Goal: Information Seeking & Learning: Learn about a topic

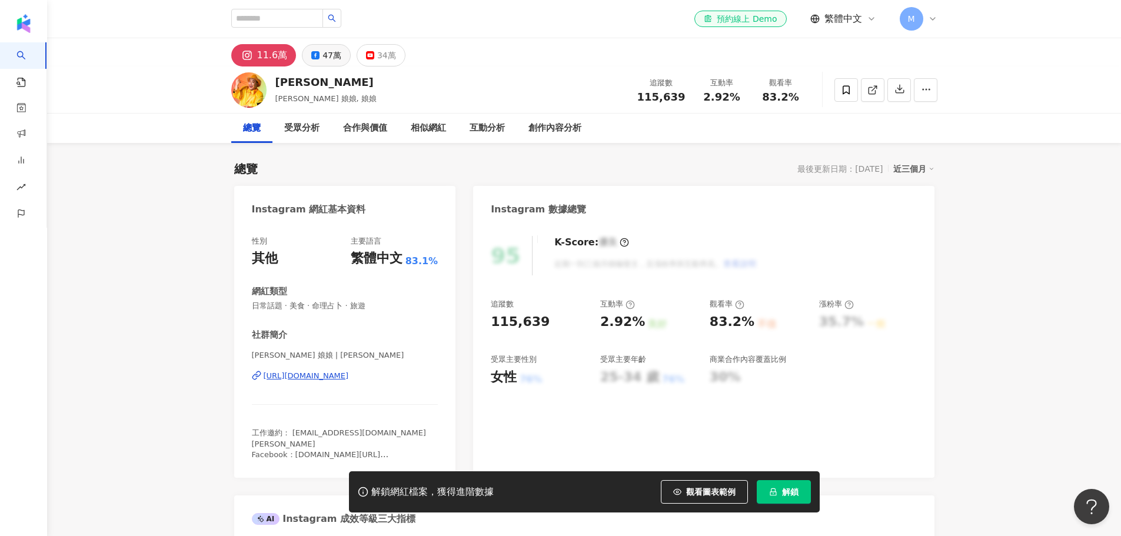
click at [318, 55] on button "47萬" at bounding box center [326, 55] width 49 height 22
click at [672, 98] on span "470,083" at bounding box center [662, 97] width 48 height 12
click at [725, 99] on span "0.65%" at bounding box center [721, 97] width 36 height 12
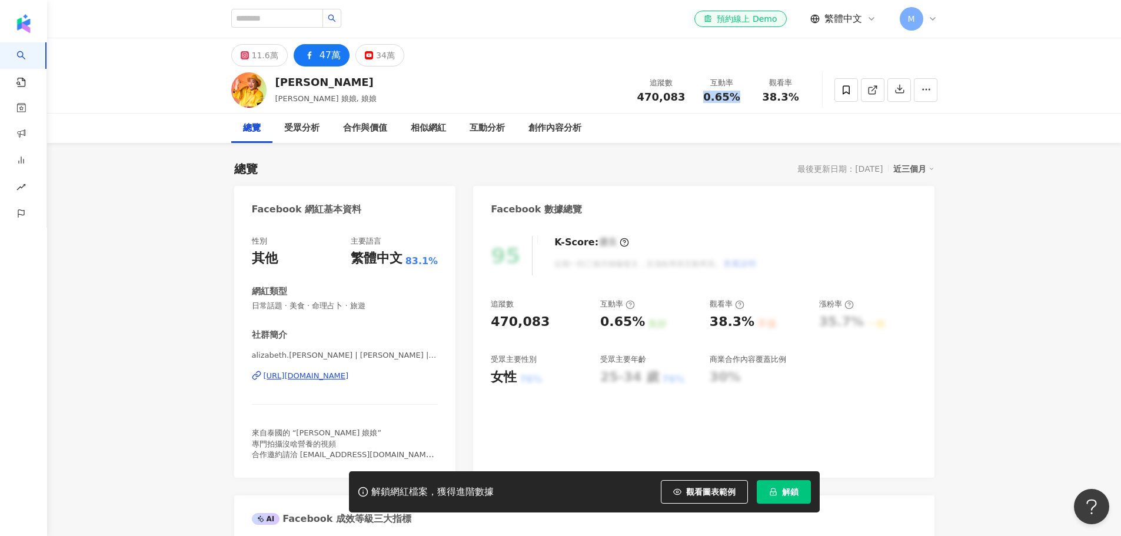
click at [725, 99] on span "0.65%" at bounding box center [721, 97] width 36 height 12
copy span "0.65%"
click at [266, 57] on div "11.6萬" at bounding box center [265, 55] width 26 height 16
click at [665, 99] on span "470,083" at bounding box center [662, 97] width 48 height 12
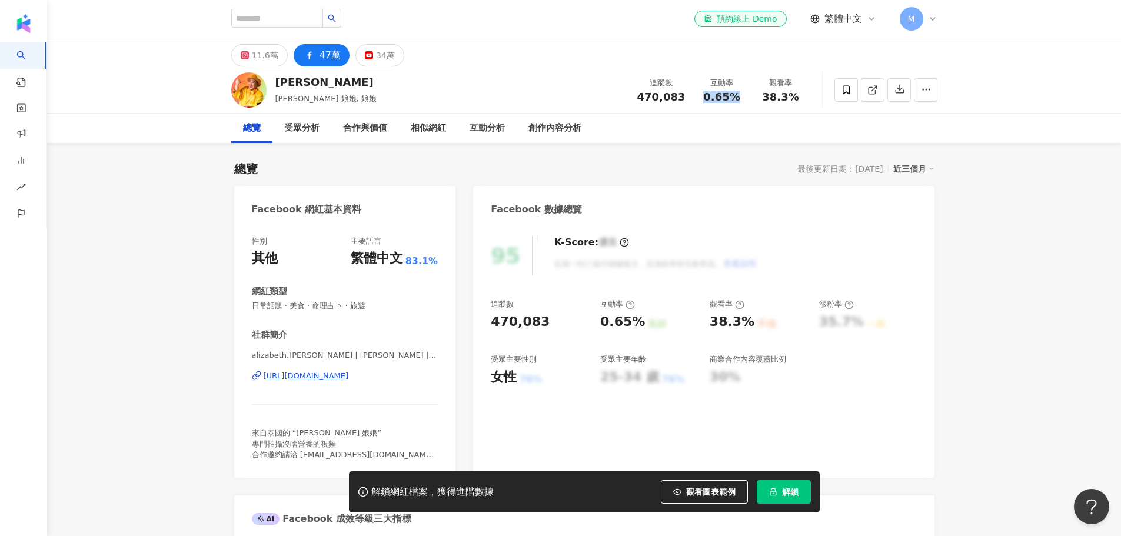
click at [665, 99] on span "470,083" at bounding box center [662, 97] width 48 height 12
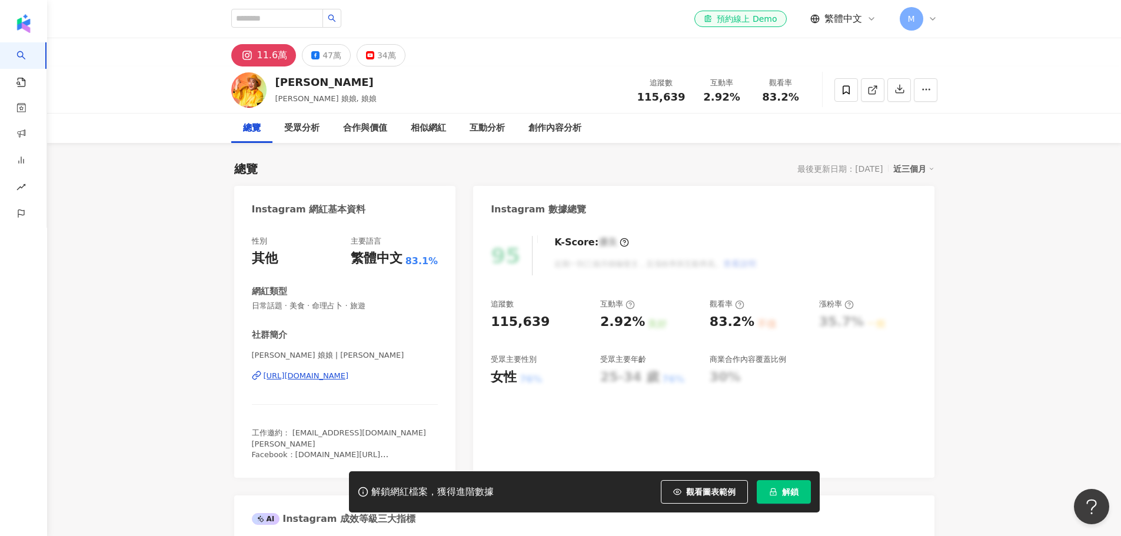
click at [715, 94] on span "2.92%" at bounding box center [721, 97] width 36 height 12
copy span "2.92%"
click at [769, 100] on span "83.2%" at bounding box center [780, 97] width 36 height 12
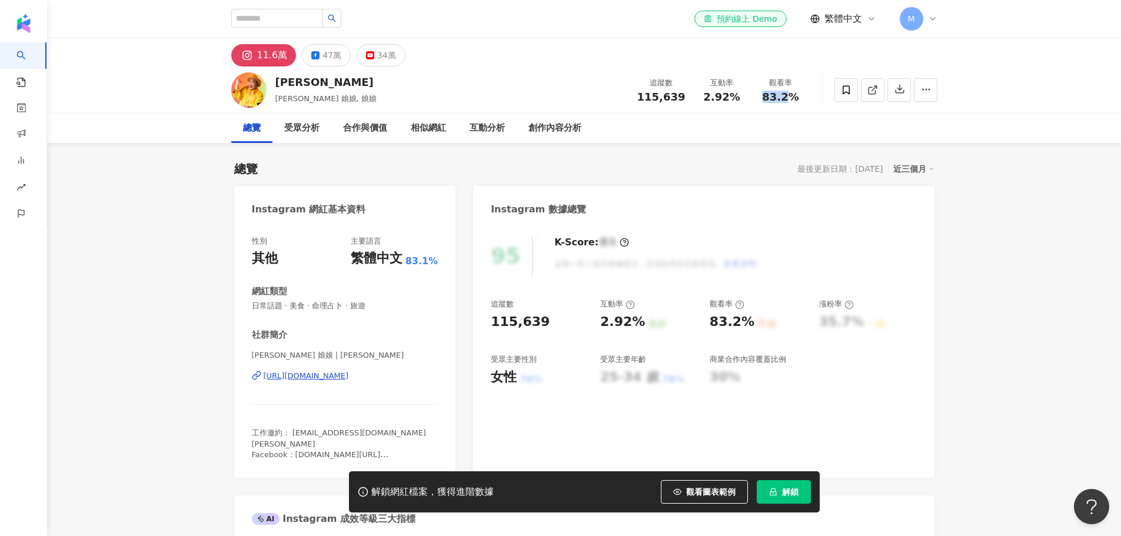
click at [769, 100] on span "83.2%" at bounding box center [780, 97] width 36 height 12
copy span "83.2%"
click at [284, 16] on input "search" at bounding box center [277, 18] width 92 height 19
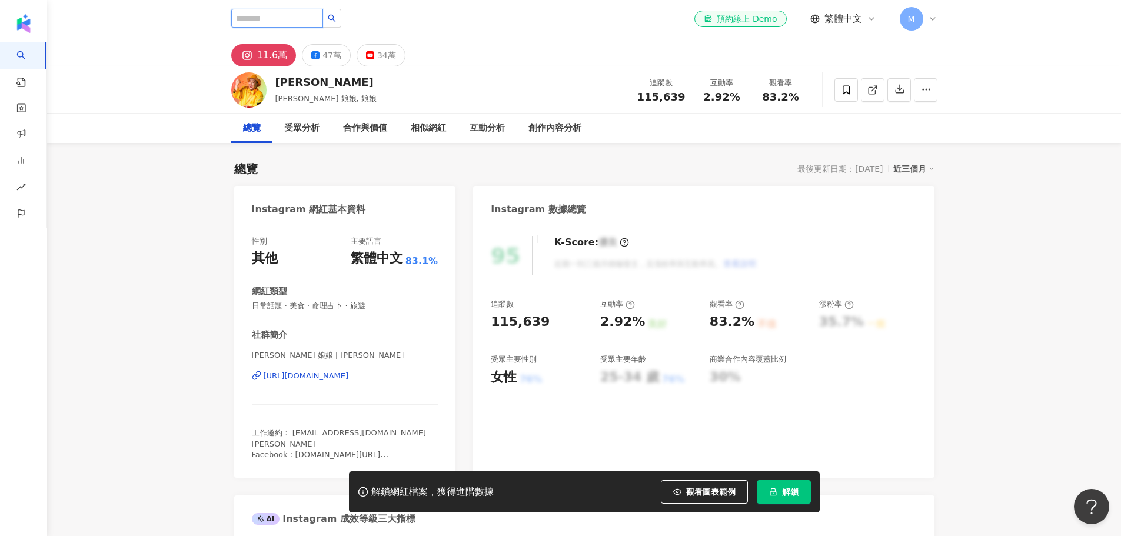
paste input "*****"
type input "*****"
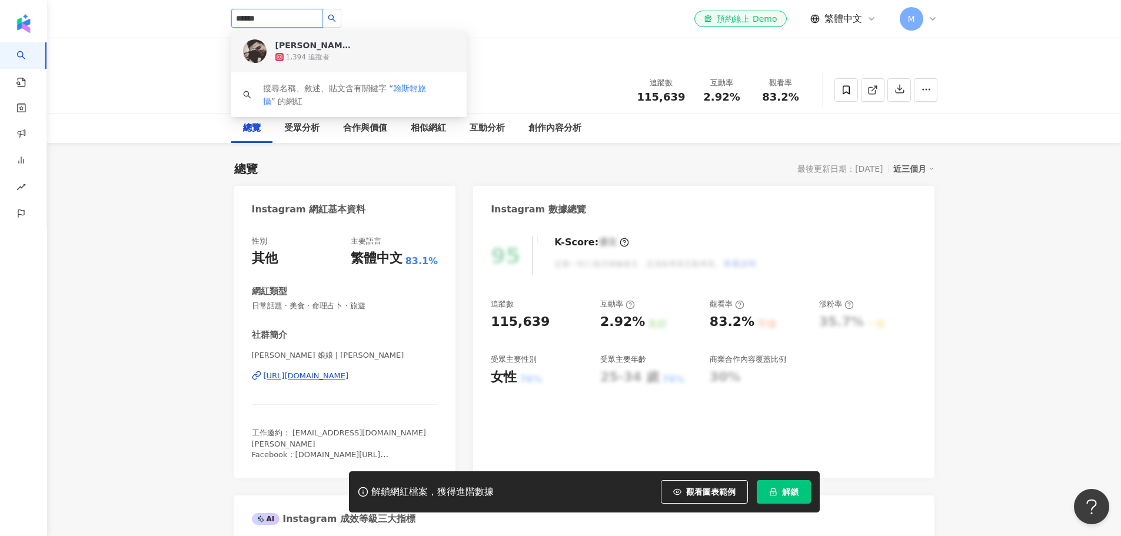
click at [382, 59] on div "1,394 追蹤者" at bounding box center [366, 57] width 180 height 12
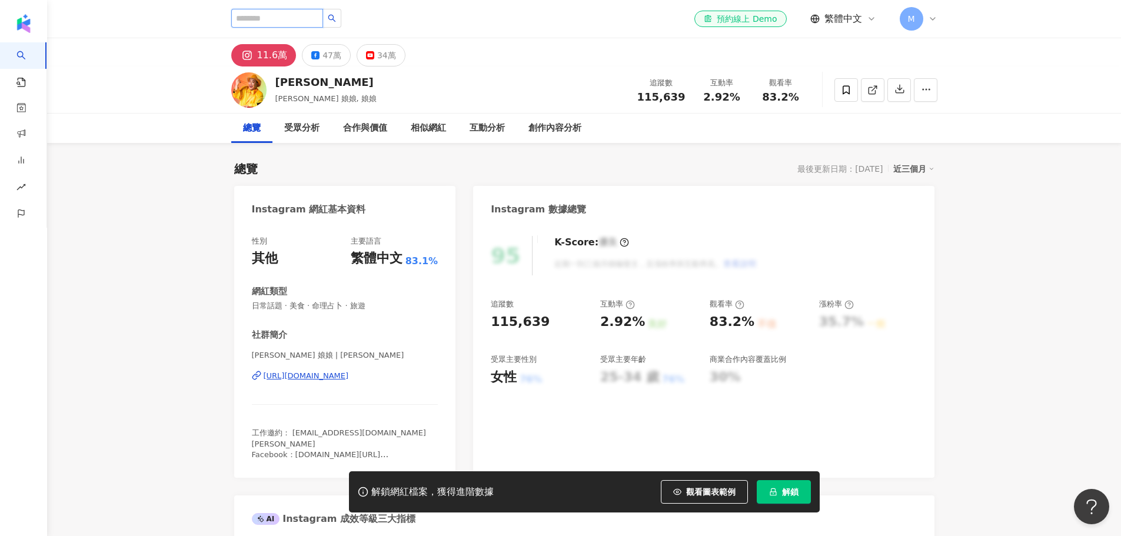
click at [304, 17] on input "search" at bounding box center [277, 18] width 92 height 19
paste input "*****"
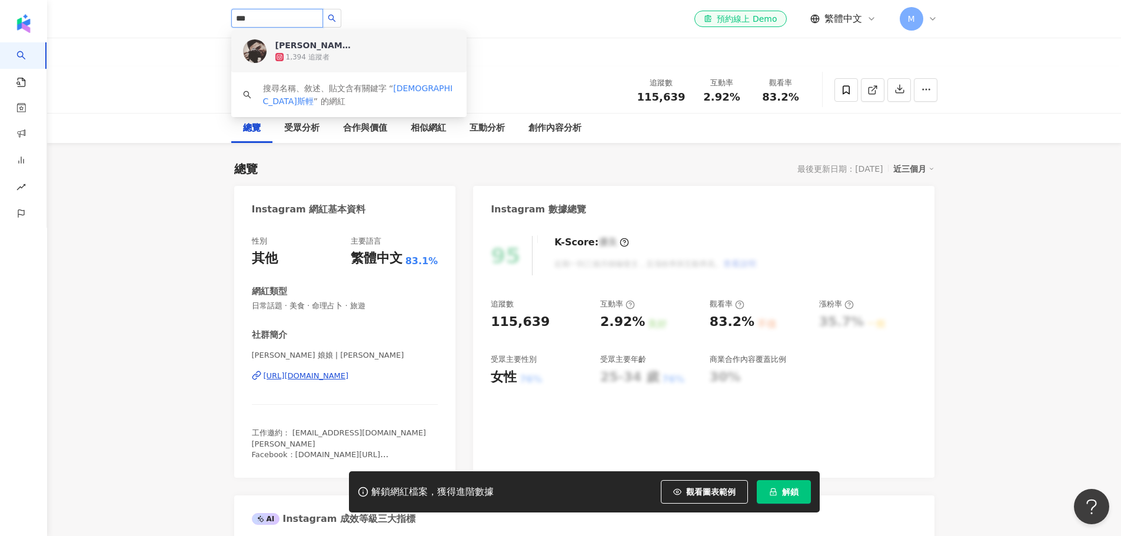
click at [294, 14] on input "***" at bounding box center [277, 18] width 92 height 19
paste input "******"
type input "*********"
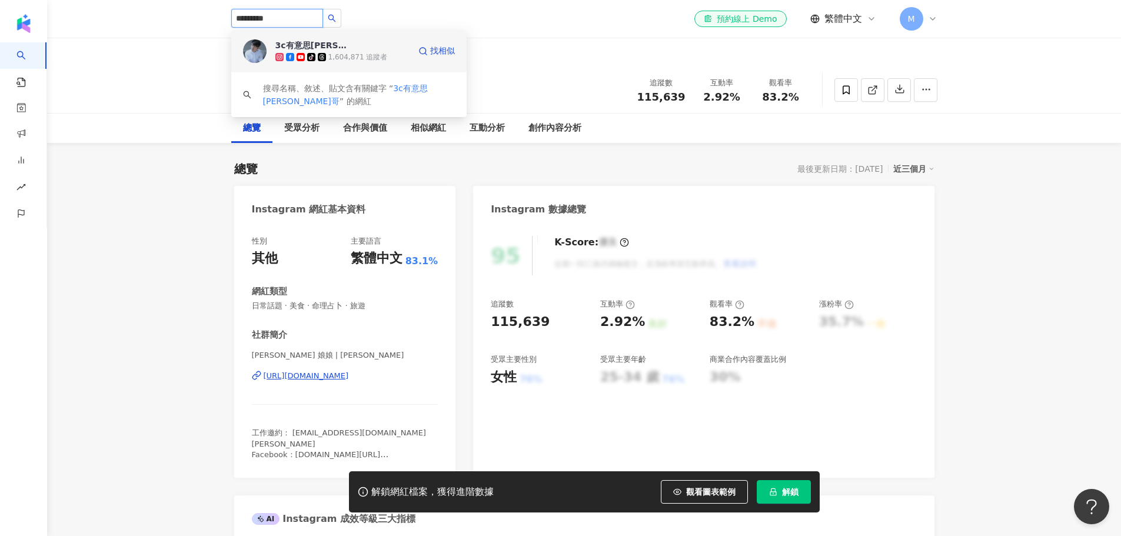
click at [343, 58] on div "1,604,871 追蹤者" at bounding box center [357, 57] width 59 height 10
click at [172, 127] on div "總覽 受眾分析 合作與價值 相似網紅 互動分析 創作內容分析" at bounding box center [584, 128] width 1074 height 29
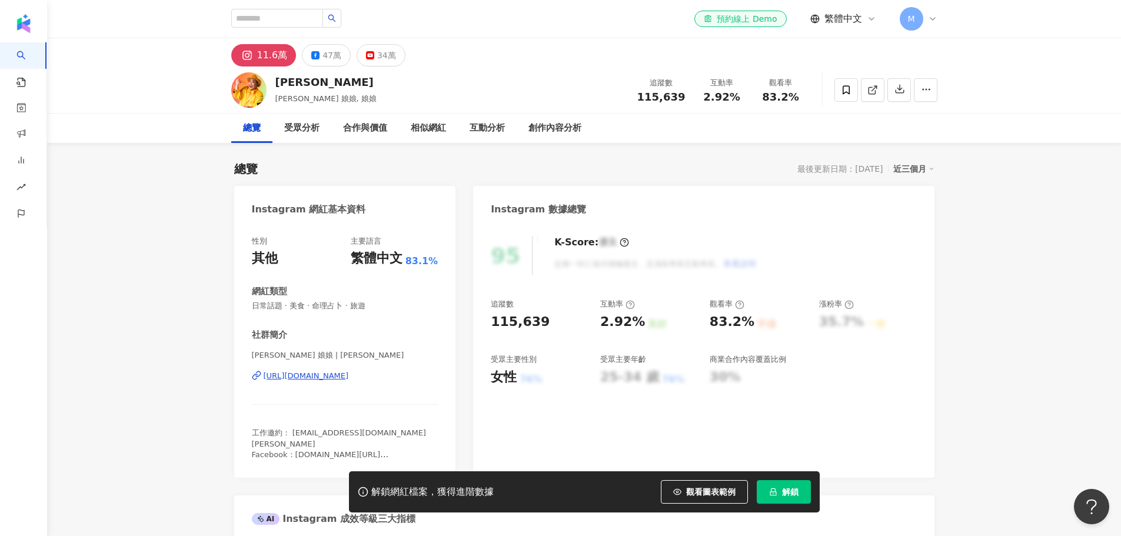
click at [172, 100] on div "林正輝 Alizabeth 娘娘, 娘娘 追蹤數 115,639 互動率 2.92% 觀看率 83.2%" at bounding box center [584, 90] width 1074 height 47
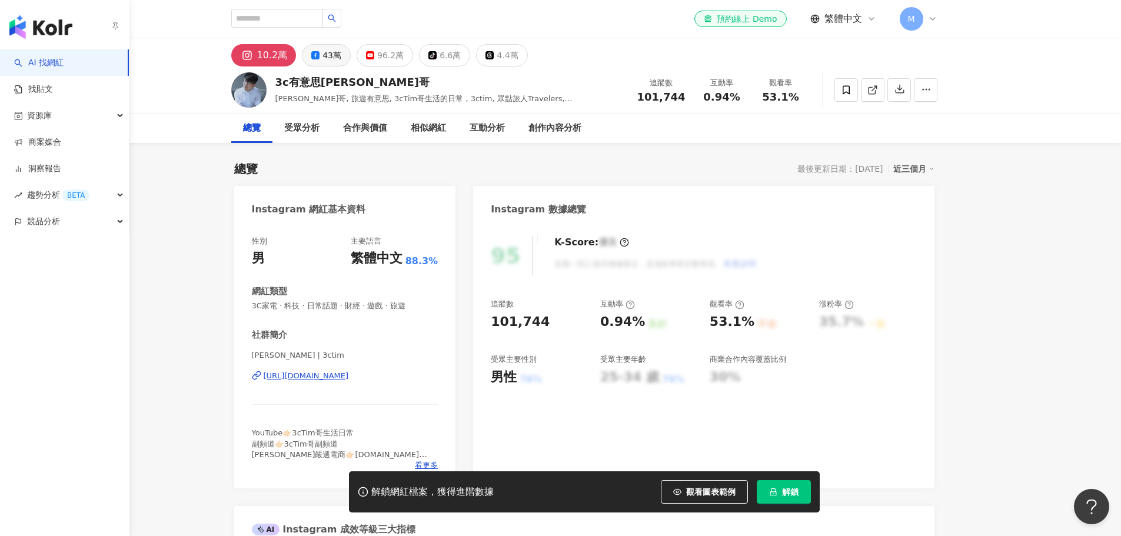
click at [334, 64] on button "43萬" at bounding box center [326, 55] width 49 height 22
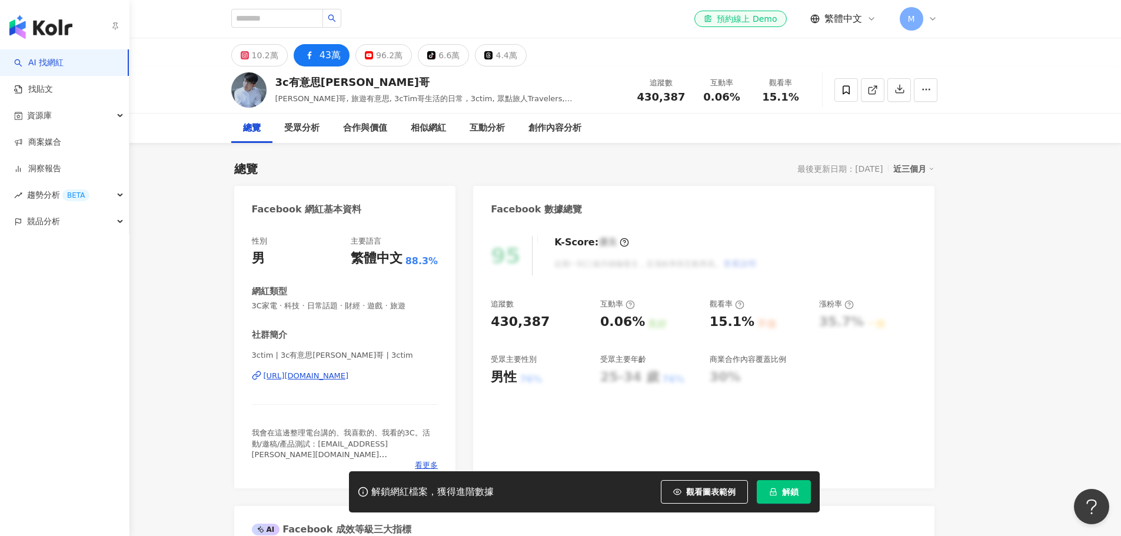
click at [643, 98] on span "430,387" at bounding box center [662, 97] width 48 height 12
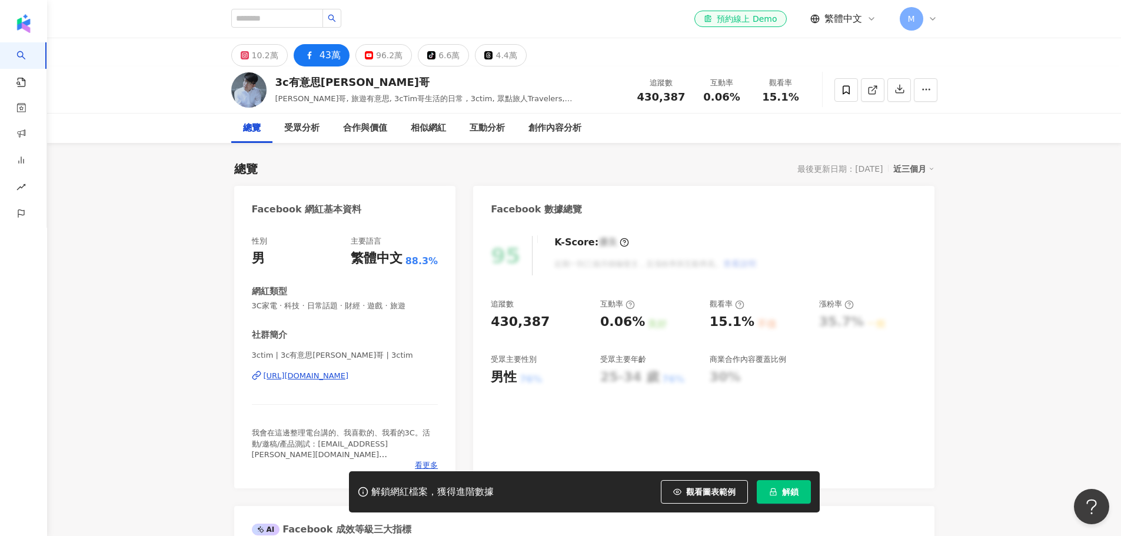
click at [712, 99] on span "0.06%" at bounding box center [721, 97] width 36 height 12
copy span "0.06%"
click at [768, 97] on span "15.1%" at bounding box center [780, 97] width 36 height 12
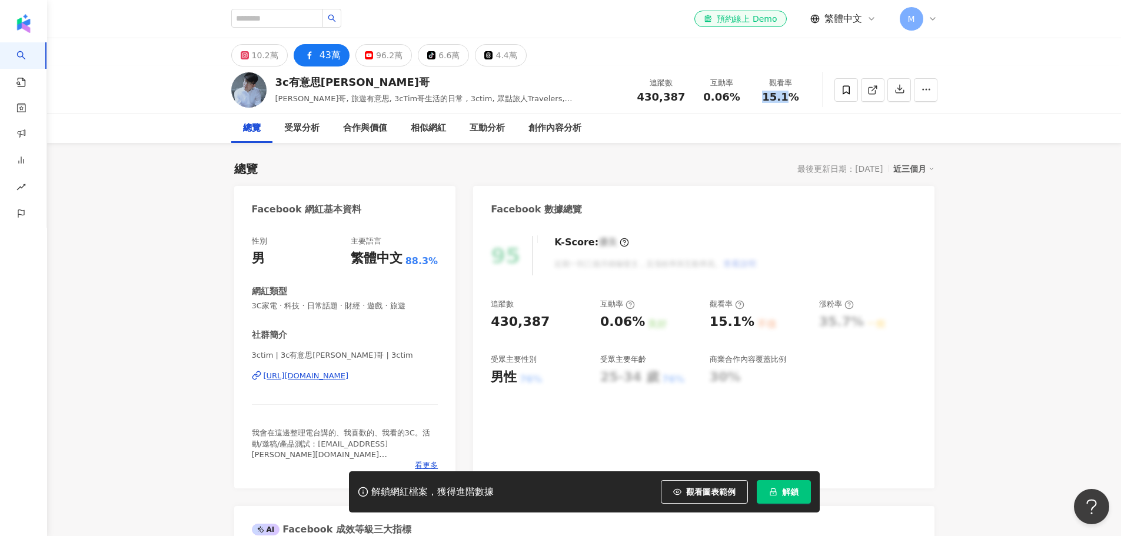
click at [768, 97] on span "15.1%" at bounding box center [780, 97] width 36 height 12
copy span "15.1%"
click at [282, 18] on input "search" at bounding box center [277, 18] width 92 height 19
paste input "**********"
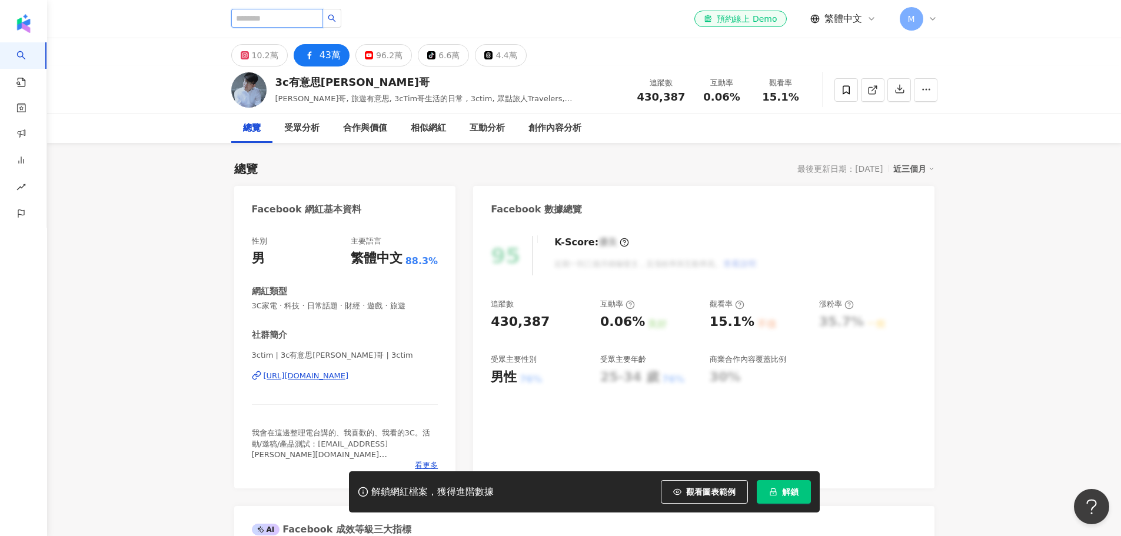
type input "**********"
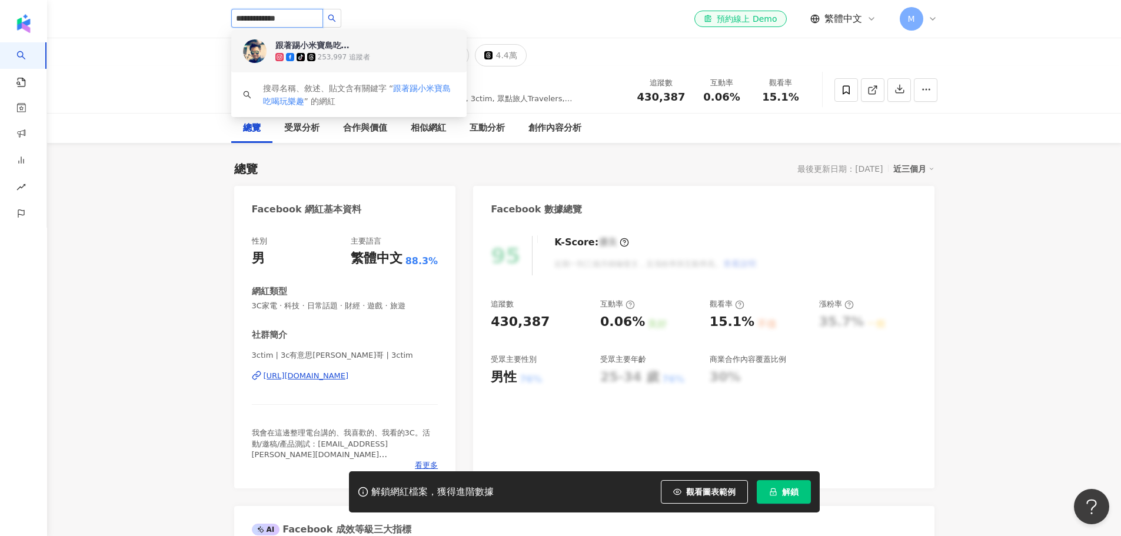
click at [344, 46] on div "跟著踢小米寶島吃喝玩樂趣" at bounding box center [314, 45] width 77 height 12
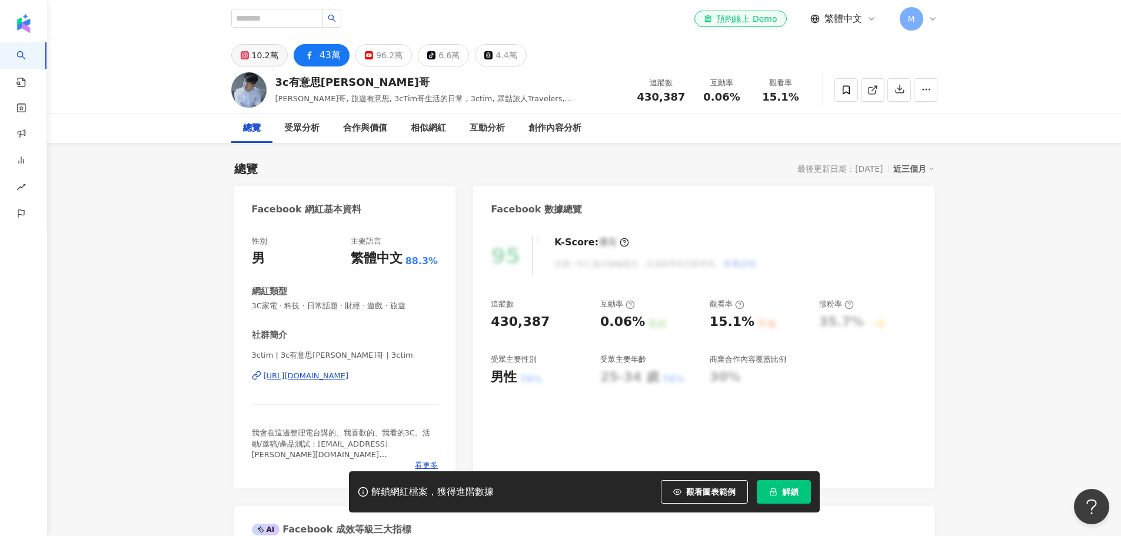
click at [266, 58] on div "10.2萬" at bounding box center [265, 55] width 26 height 16
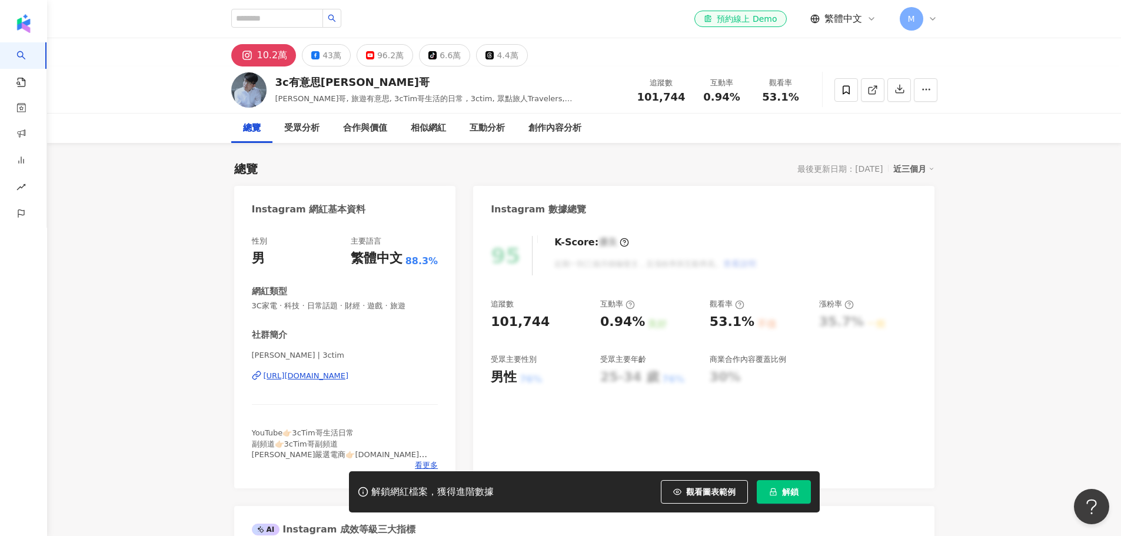
click at [650, 102] on span "101,744" at bounding box center [662, 97] width 48 height 12
click at [317, 60] on button "43萬" at bounding box center [326, 55] width 49 height 22
click at [666, 94] on span "101,744" at bounding box center [662, 97] width 48 height 12
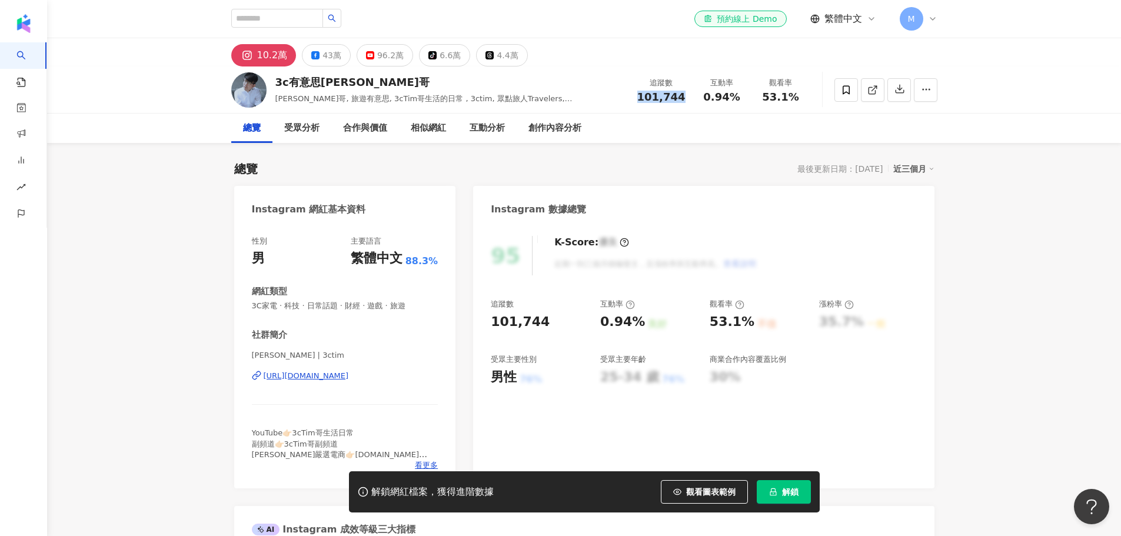
click at [666, 94] on span "101,744" at bounding box center [662, 97] width 48 height 12
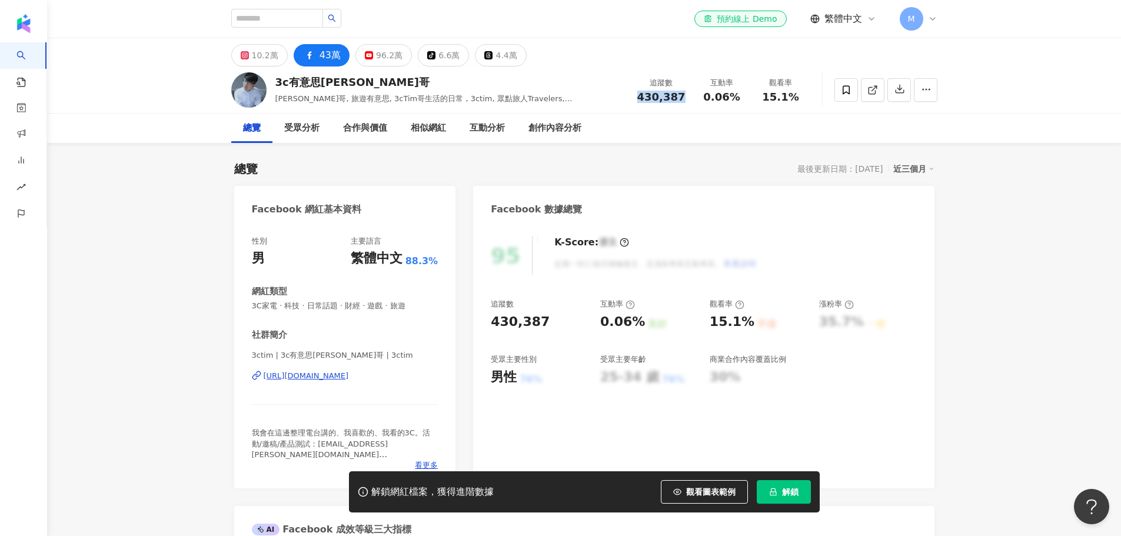
click at [666, 94] on span "430,387" at bounding box center [662, 97] width 48 height 12
click at [642, 98] on div "430,387" at bounding box center [662, 97] width 48 height 12
click at [642, 98] on span "430,387" at bounding box center [662, 97] width 48 height 12
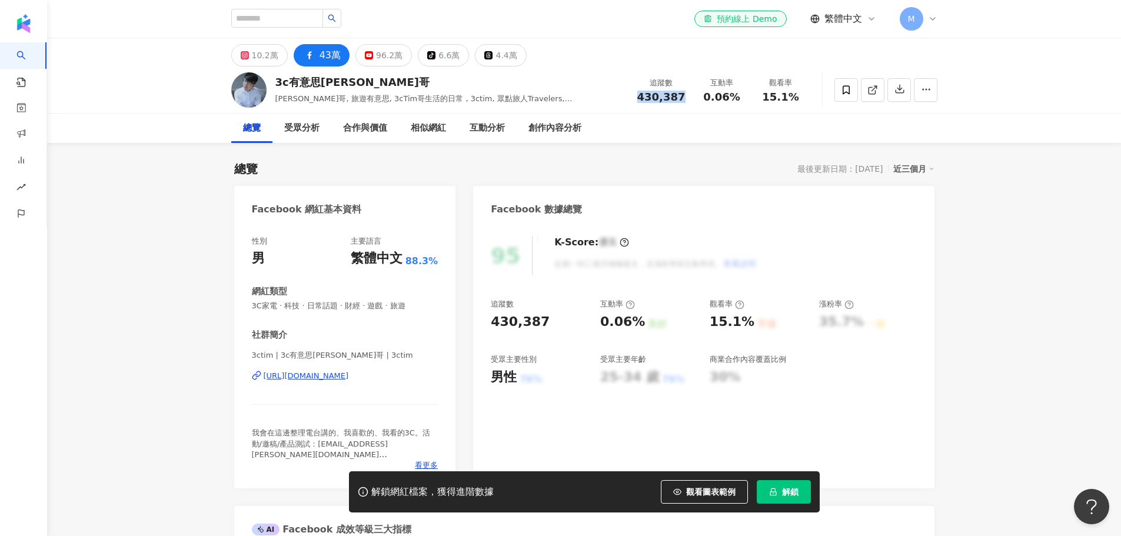
copy span "430,387"
click at [707, 98] on span "0.06%" at bounding box center [721, 97] width 36 height 12
copy span "0.06%"
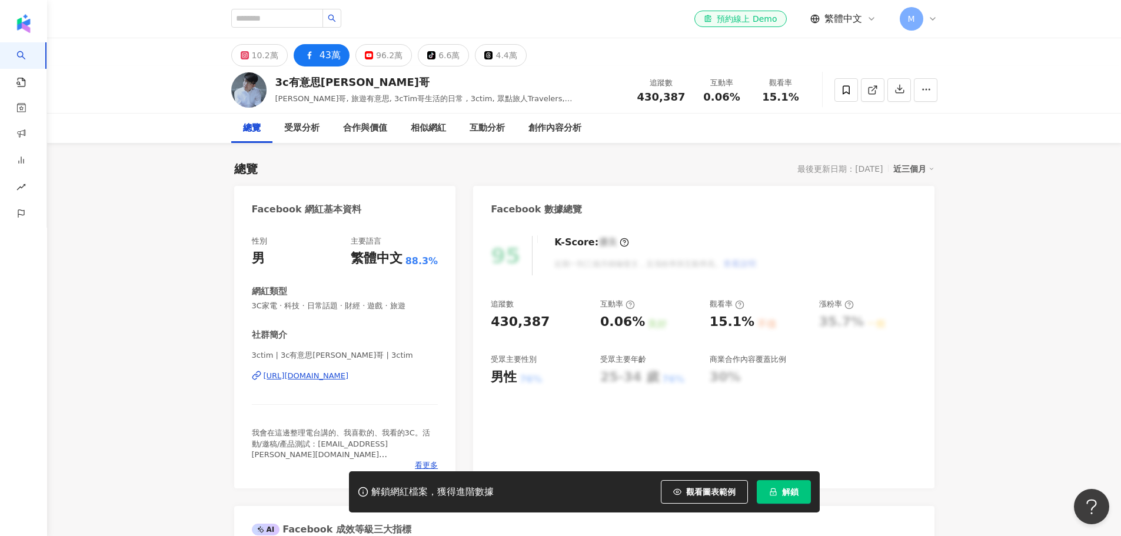
click at [768, 95] on span "15.1%" at bounding box center [780, 97] width 36 height 12
copy span "15.1%"
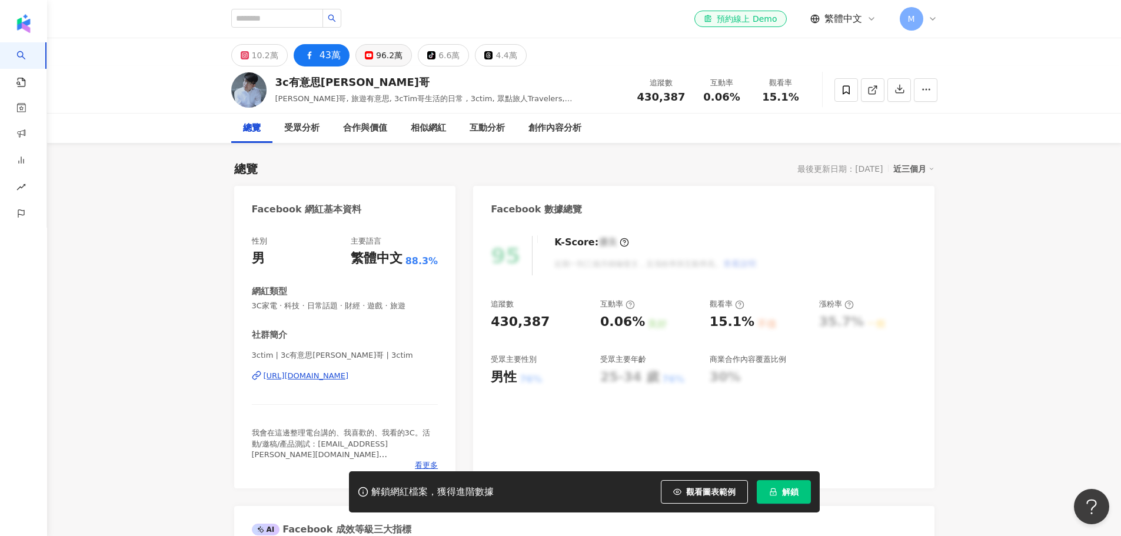
click at [389, 53] on div "96.2萬" at bounding box center [389, 55] width 26 height 16
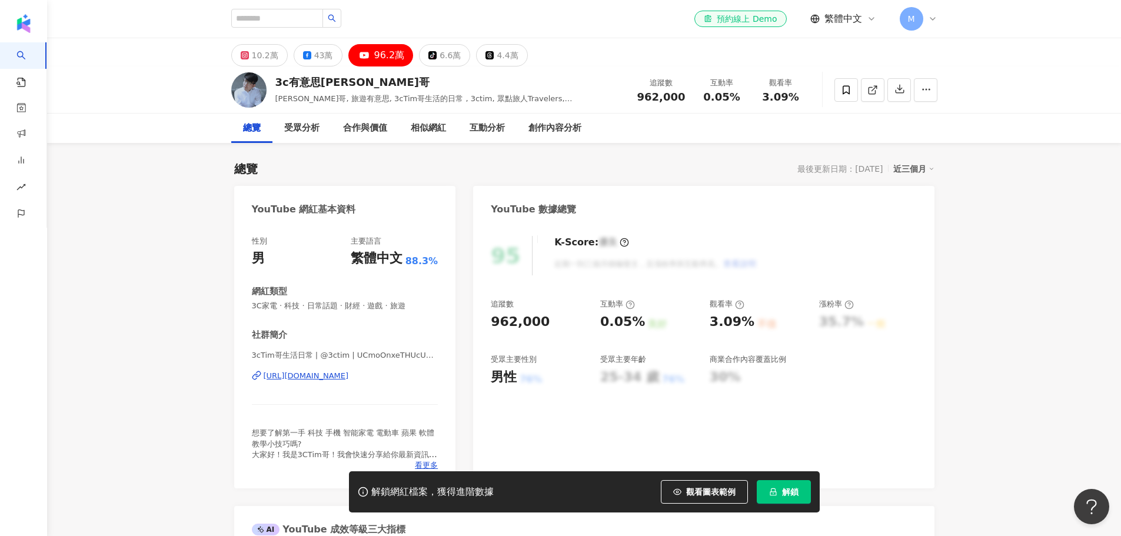
click at [646, 99] on span "962,000" at bounding box center [662, 97] width 48 height 12
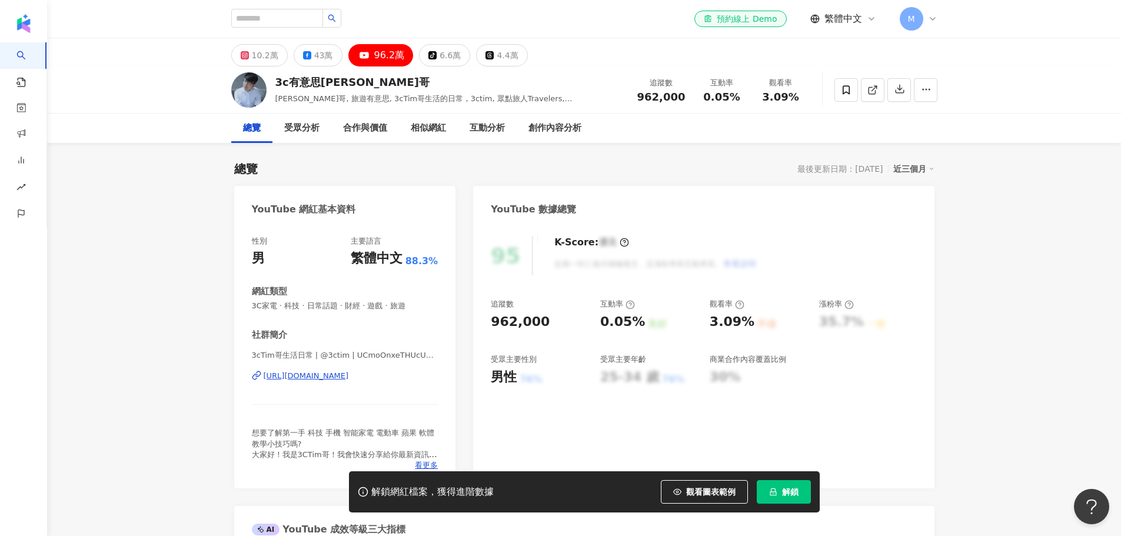
click at [646, 99] on span "962,000" at bounding box center [662, 97] width 48 height 12
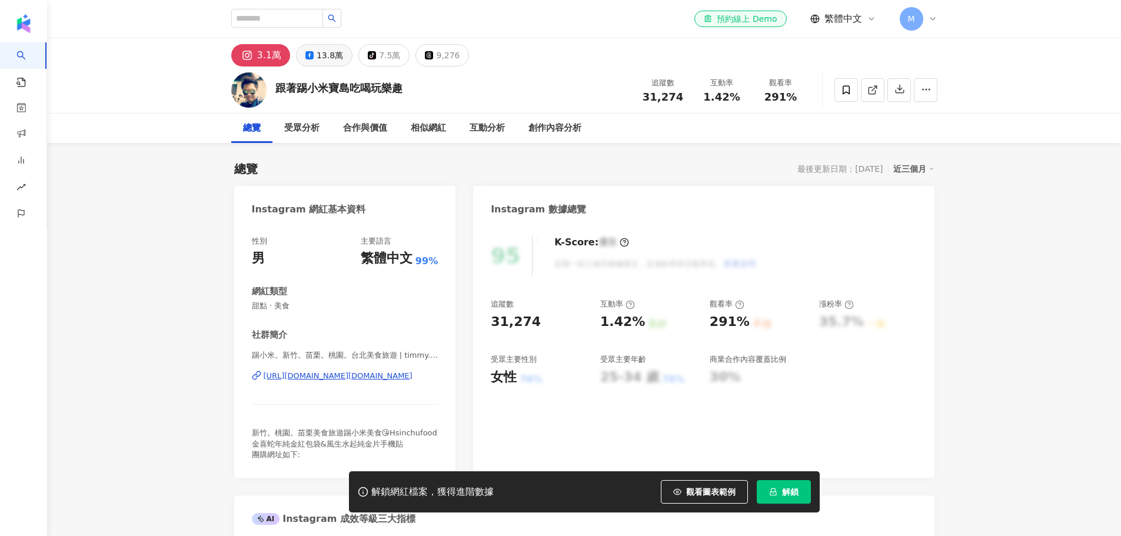
click at [336, 57] on div "13.8萬" at bounding box center [330, 55] width 26 height 16
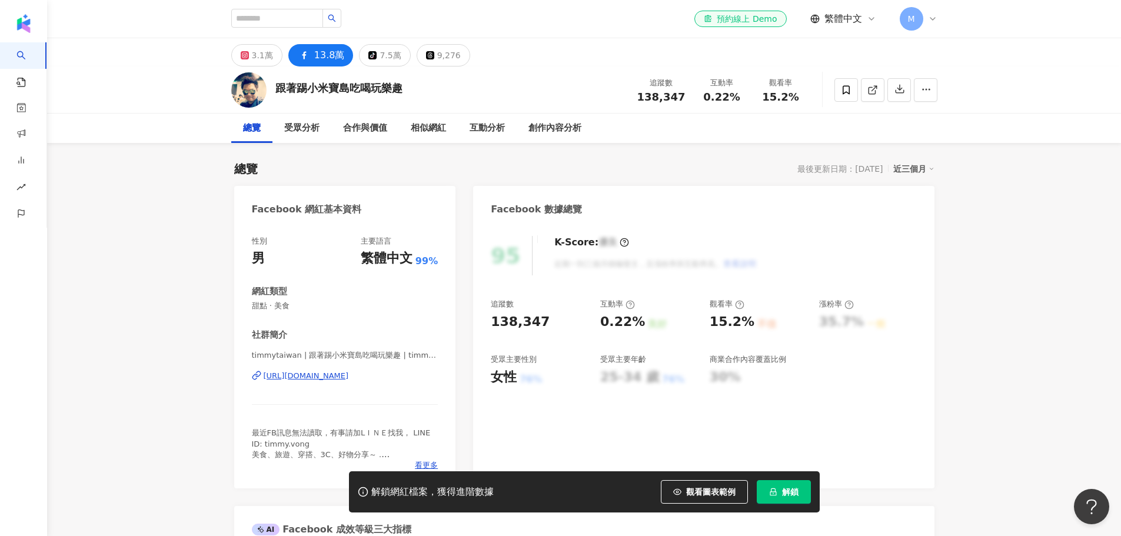
click at [654, 92] on span "138,347" at bounding box center [662, 97] width 48 height 12
click at [720, 101] on span "0.22%" at bounding box center [721, 97] width 36 height 12
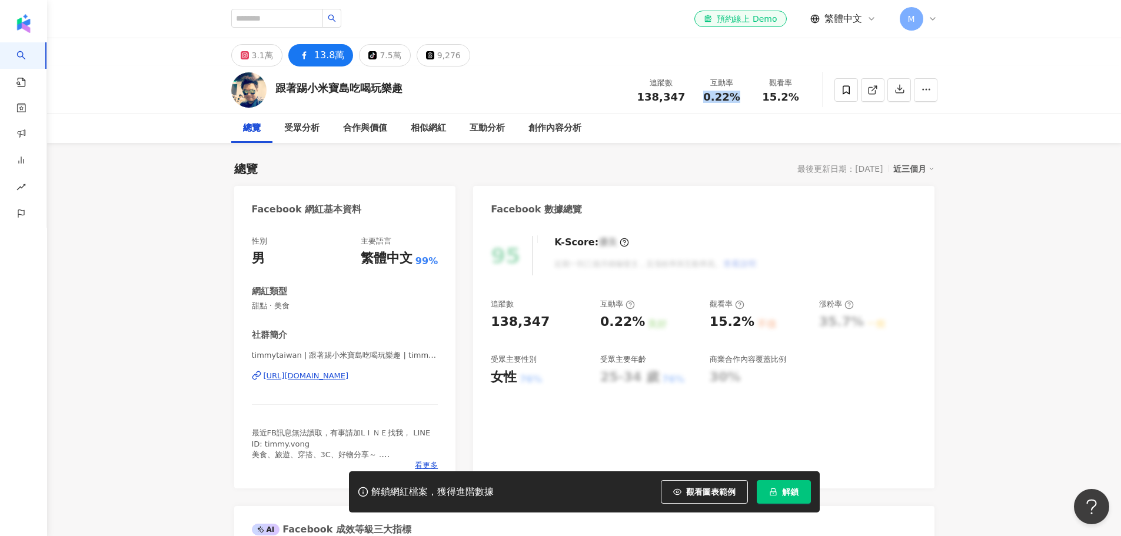
click at [720, 101] on span "0.22%" at bounding box center [721, 97] width 36 height 12
copy span "0.22%"
click at [770, 99] on span "15.2%" at bounding box center [780, 97] width 36 height 12
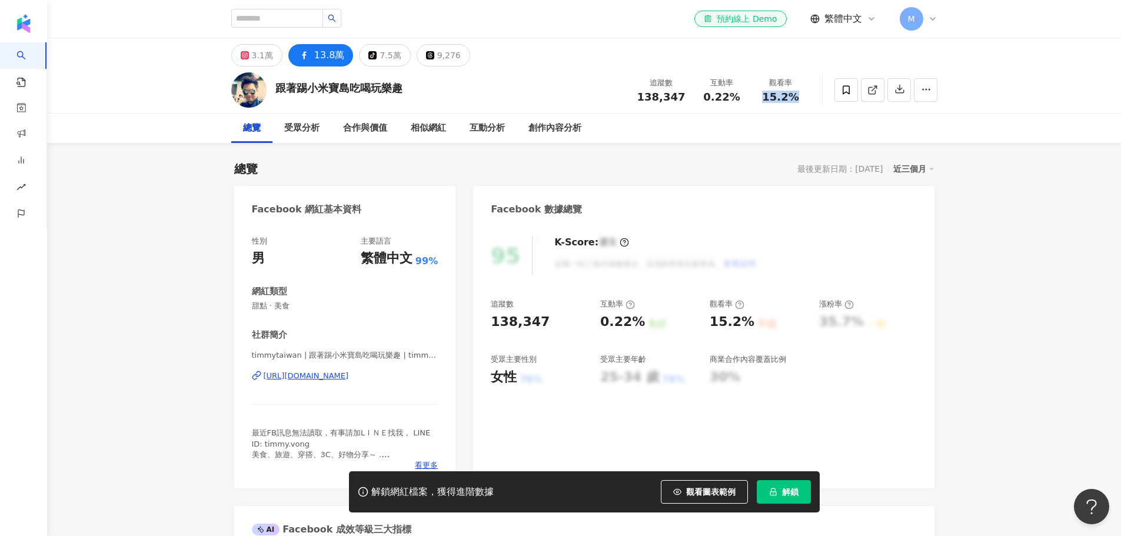
copy span "15.2%"
drag, startPoint x: 128, startPoint y: 386, endPoint x: 121, endPoint y: 385, distance: 6.5
click at [249, 58] on button "3.1萬" at bounding box center [256, 55] width 51 height 22
click at [264, 57] on div "3.1萬" at bounding box center [262, 55] width 21 height 16
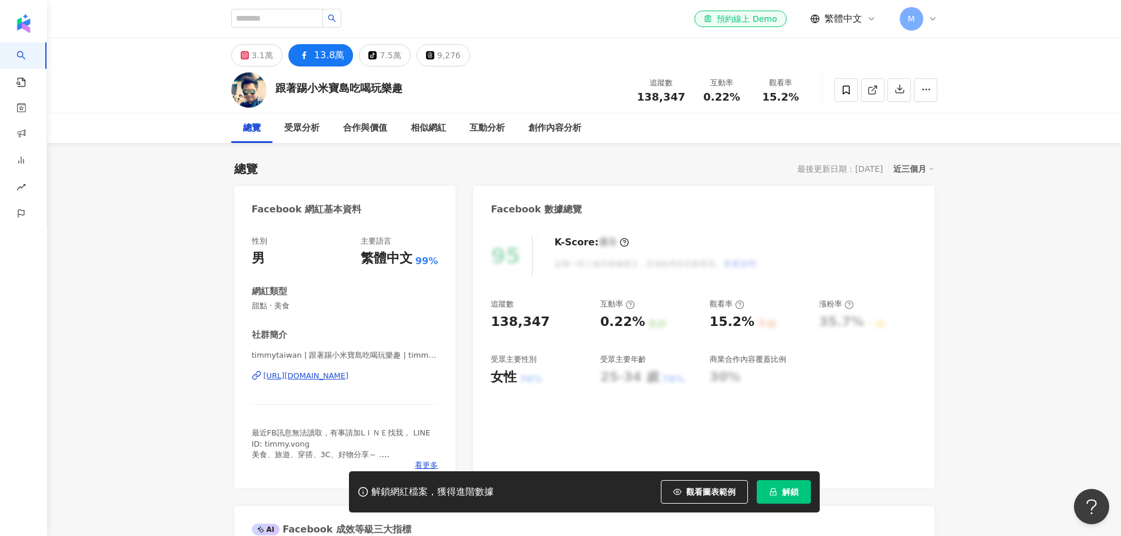
click at [658, 99] on span "138,347" at bounding box center [662, 97] width 48 height 12
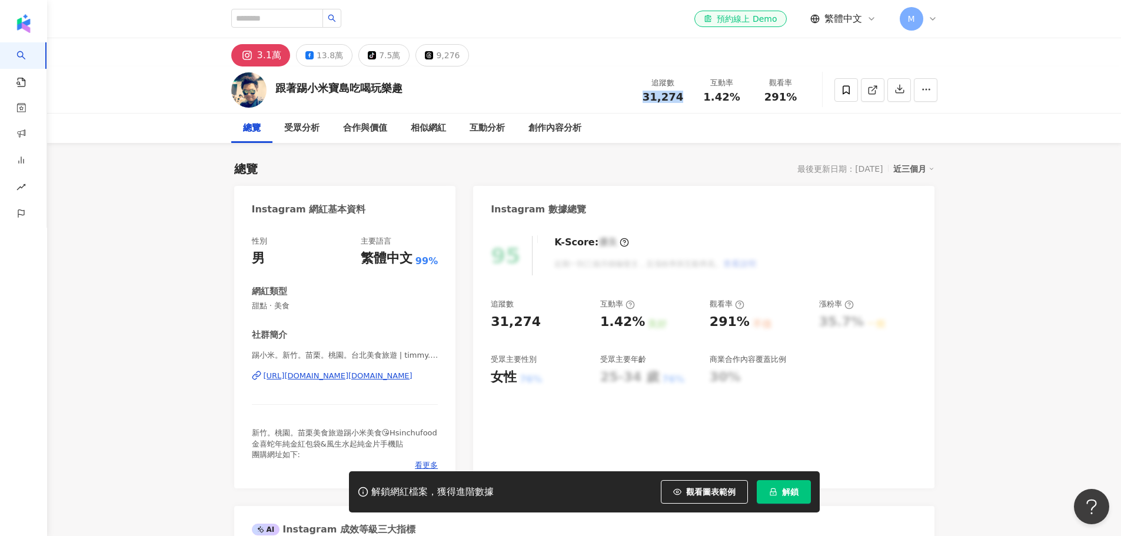
click at [280, 49] on div "3.1萬 13.8萬 tiktok-icon 7.5萬 9,276" at bounding box center [585, 52] width 754 height 28
click at [347, 68] on div "跟著踢小米寶島吃喝玩樂趣 追蹤數 31,274 互動率 1.42% 觀看率 291%" at bounding box center [585, 90] width 754 height 47
click at [336, 61] on div "13.8萬" at bounding box center [330, 55] width 26 height 16
click at [657, 99] on span "31,274" at bounding box center [663, 97] width 41 height 12
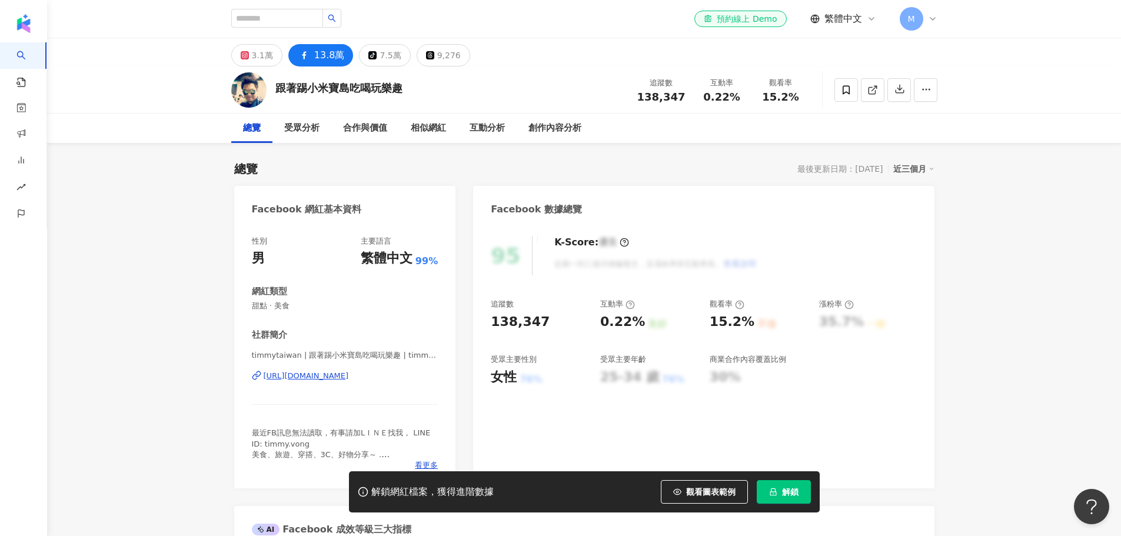
click at [657, 99] on span "138,347" at bounding box center [662, 97] width 48 height 12
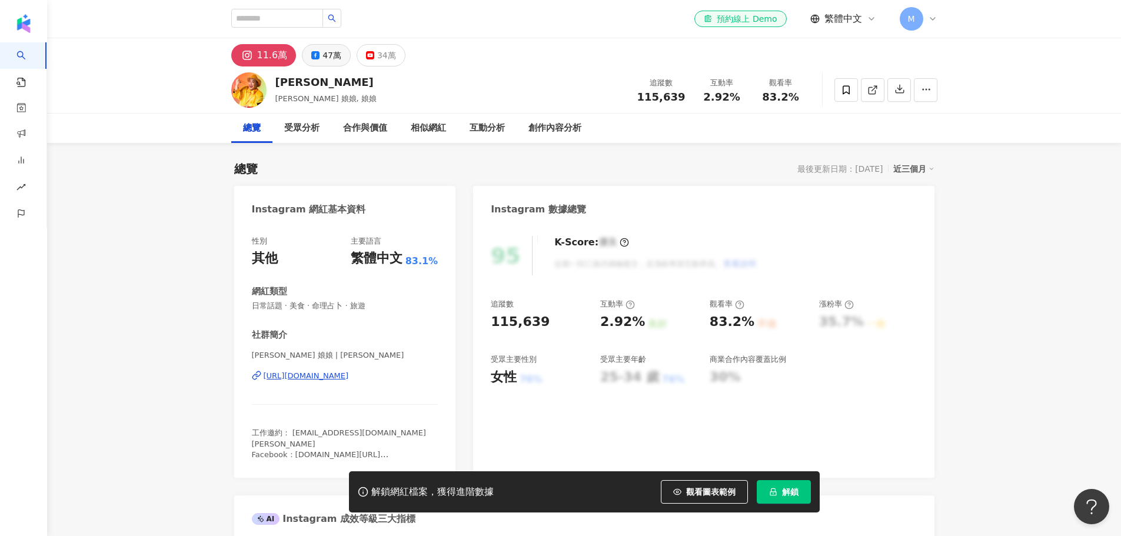
click at [311, 50] on button "47萬" at bounding box center [326, 55] width 49 height 22
click at [325, 55] on div "47萬" at bounding box center [332, 55] width 19 height 16
click at [365, 52] on icon at bounding box center [369, 55] width 8 height 8
click at [369, 52] on button "34萬" at bounding box center [380, 55] width 49 height 22
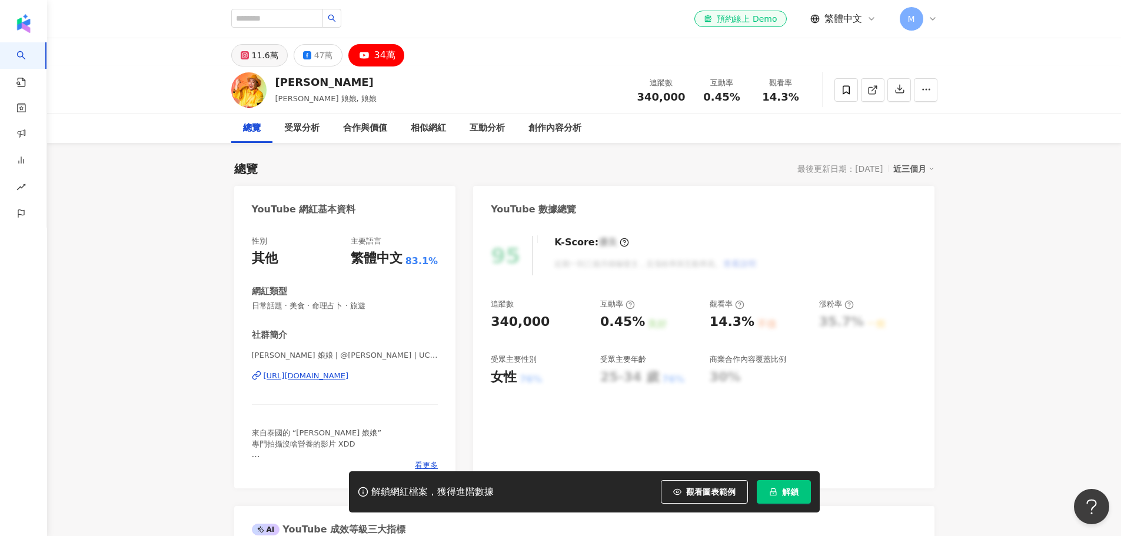
click at [250, 50] on button "11.6萬" at bounding box center [259, 55] width 57 height 22
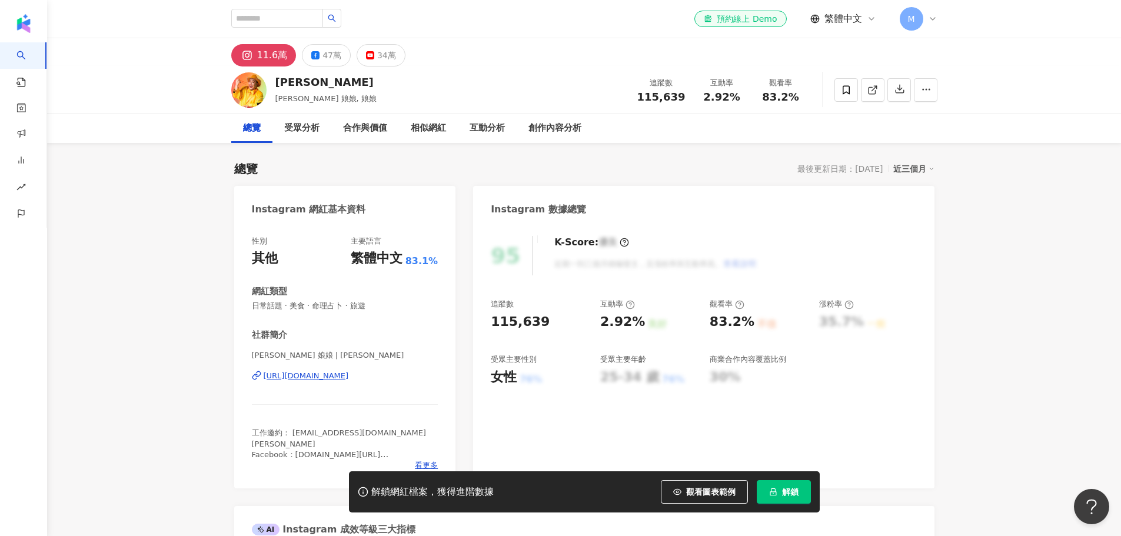
click at [320, 379] on div "https://www.instagram.com/alizabethlin/" at bounding box center [306, 376] width 85 height 11
click at [322, 45] on button "47萬" at bounding box center [326, 55] width 49 height 22
click at [325, 62] on div "47萬" at bounding box center [332, 55] width 19 height 16
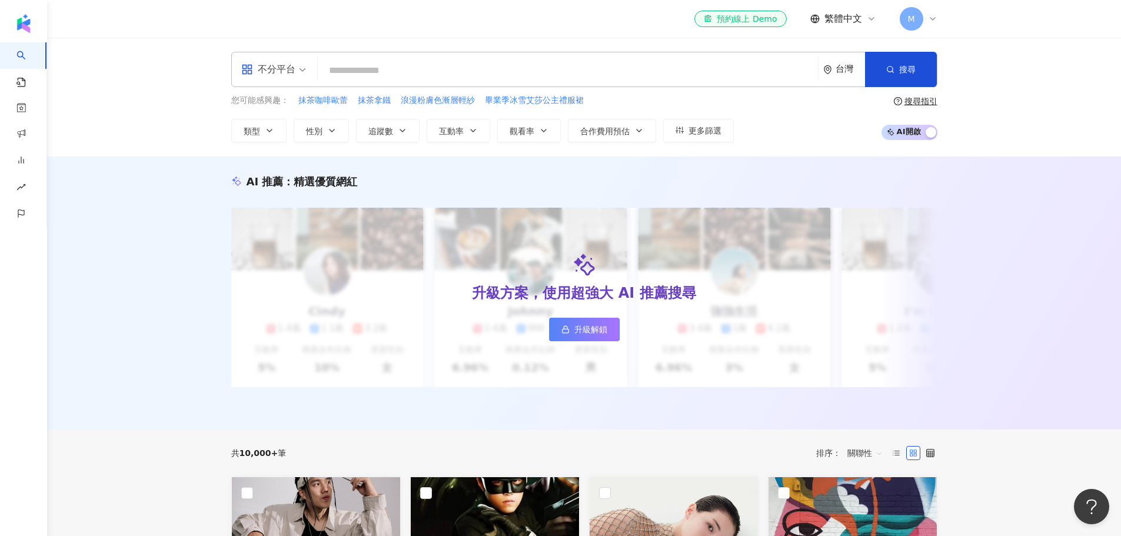
click at [441, 78] on input "search" at bounding box center [568, 70] width 491 height 22
paste input "*****"
type input "*****"
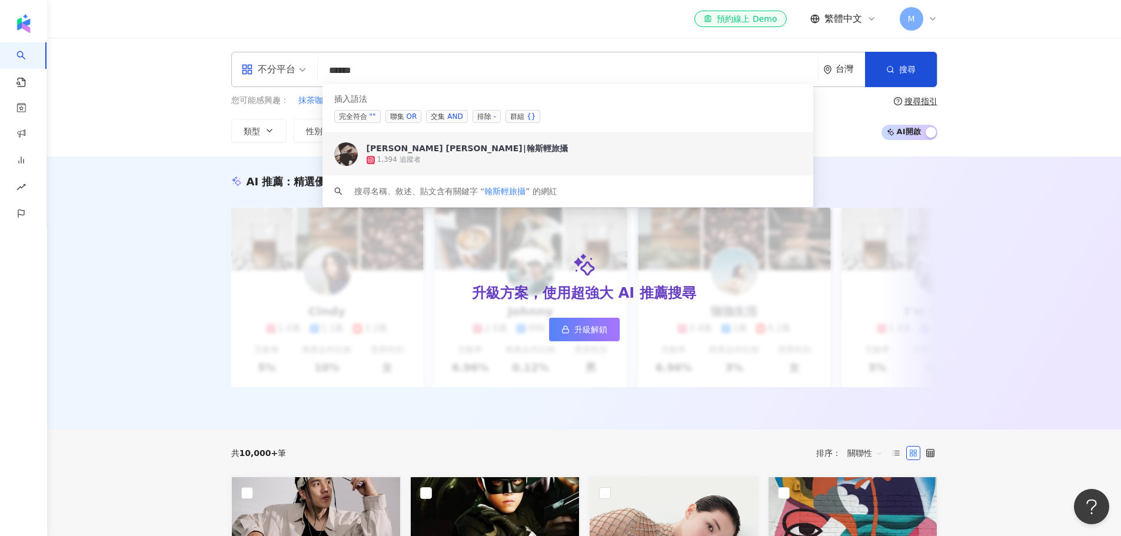
click at [602, 154] on div "1,394 追蹤者" at bounding box center [584, 160] width 435 height 12
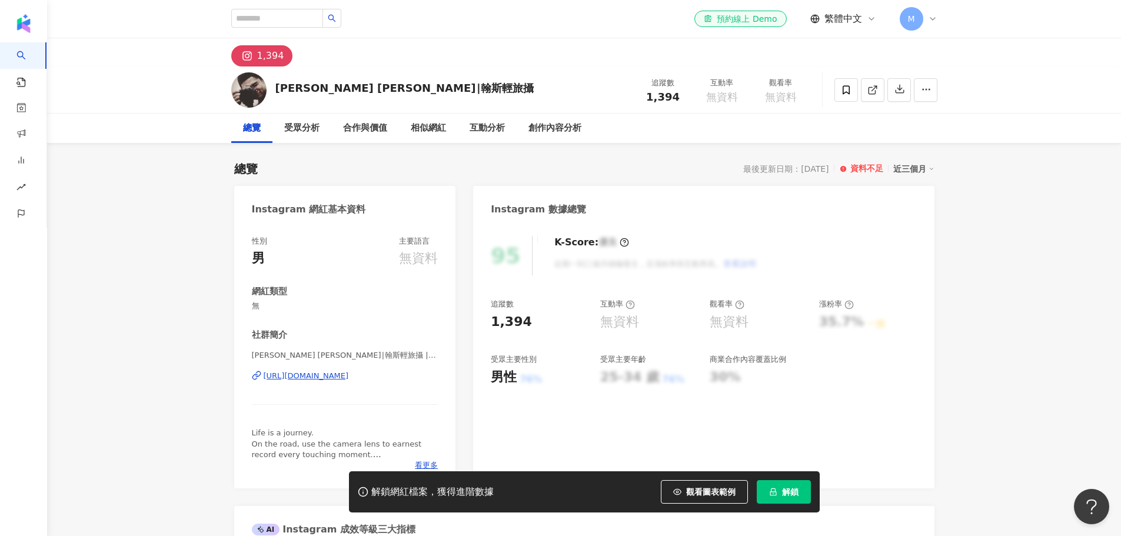
click at [507, 319] on div "1,394" at bounding box center [511, 322] width 41 height 18
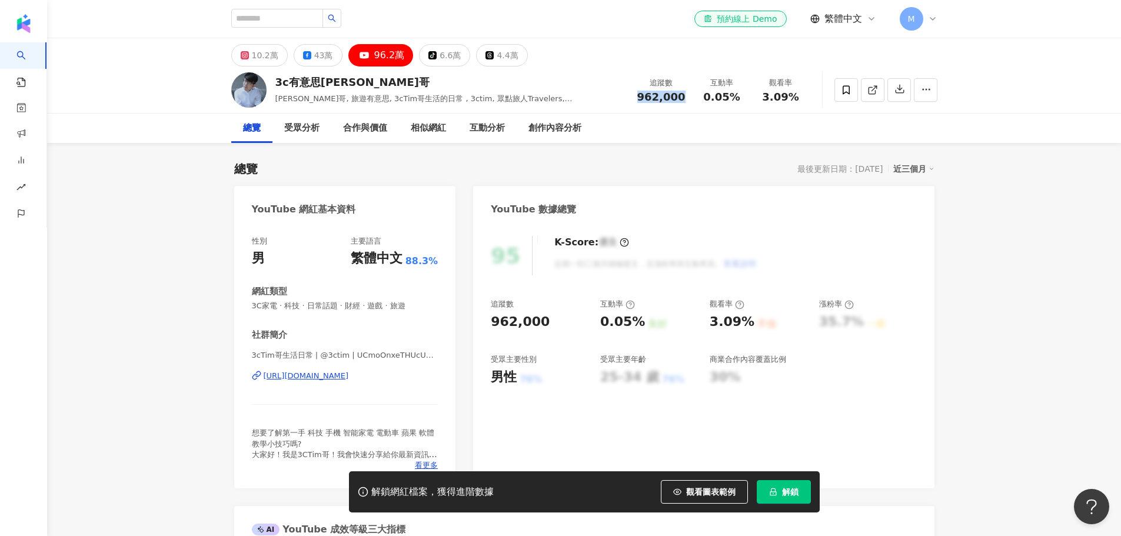
click at [660, 162] on div "總覽 最後更新日期：[DATE] 近三個月" at bounding box center [584, 169] width 701 height 16
click at [269, 58] on div "10.2萬" at bounding box center [265, 55] width 26 height 16
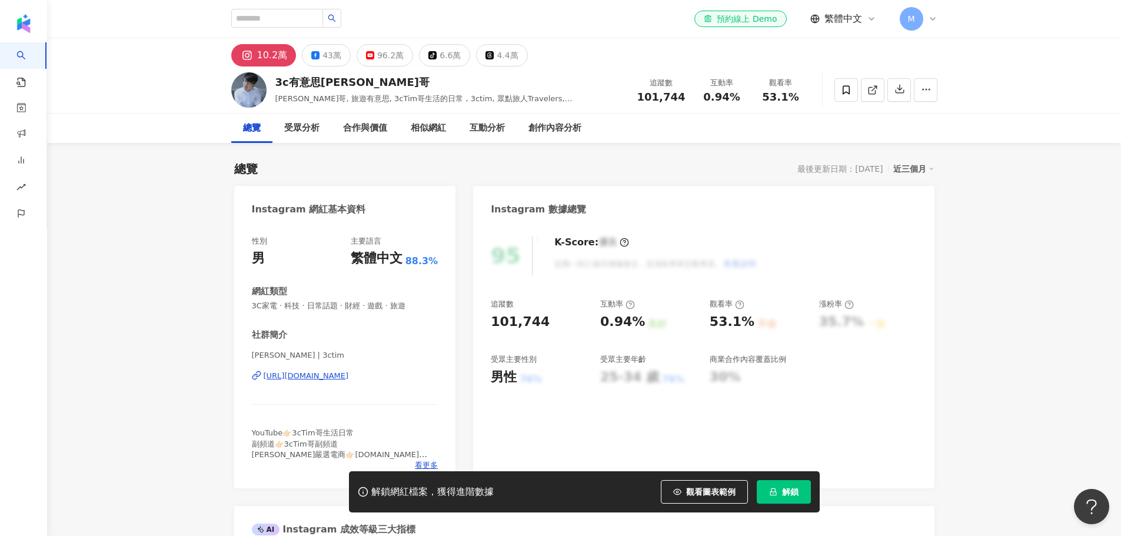
click at [324, 376] on div "[URL][DOMAIN_NAME]" at bounding box center [306, 376] width 85 height 11
click at [340, 54] on button "43萬" at bounding box center [326, 55] width 49 height 22
click at [319, 62] on button "43萬" at bounding box center [326, 55] width 49 height 22
click at [333, 62] on div "43萬" at bounding box center [332, 55] width 19 height 16
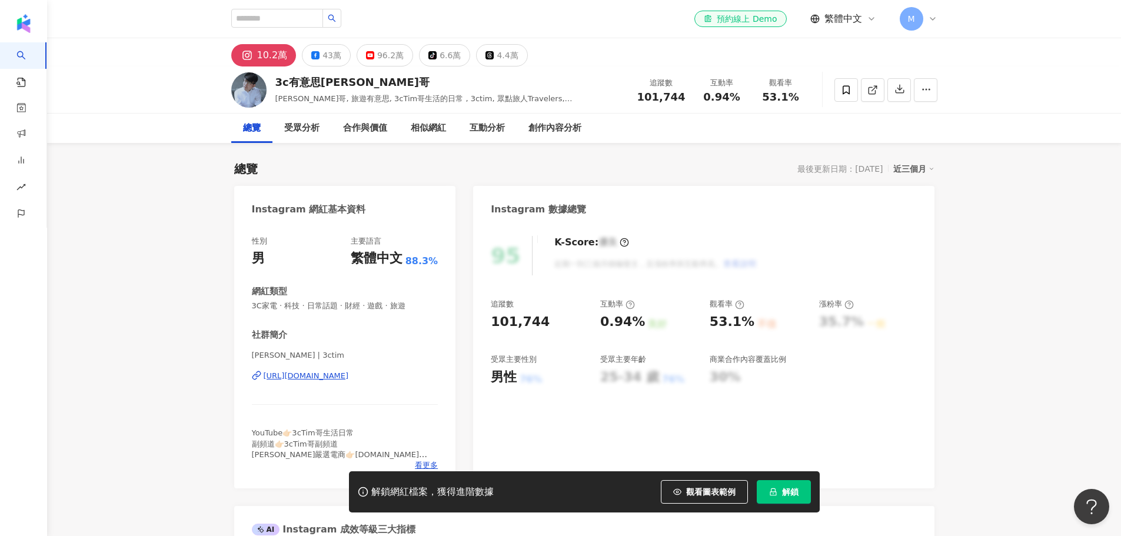
click at [349, 378] on div "[URL][DOMAIN_NAME]" at bounding box center [306, 376] width 85 height 11
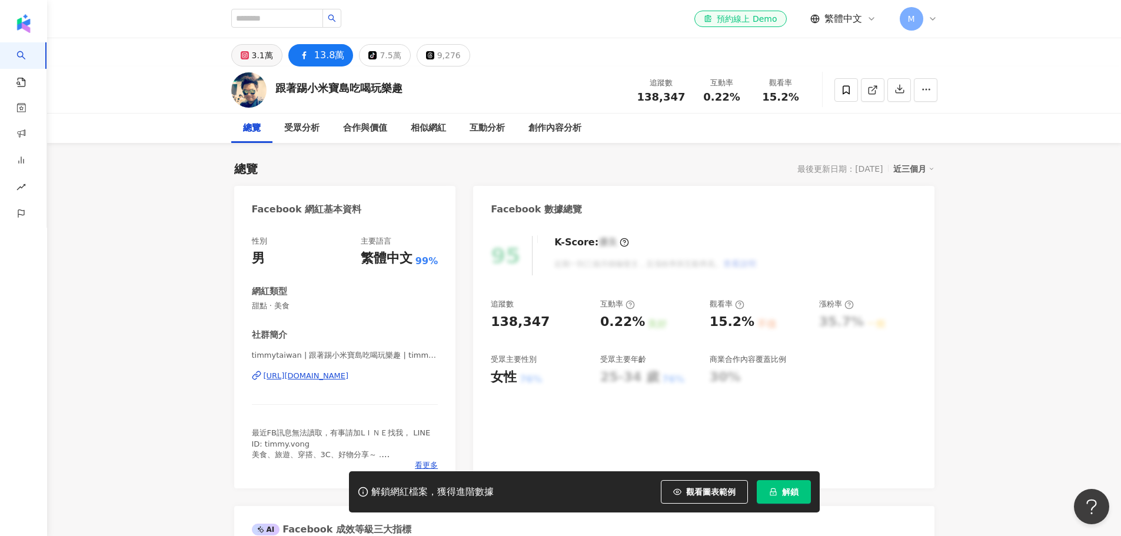
click at [282, 57] on div "3.1萬 13.8萬 tiktok-icon 7.5萬 9,276" at bounding box center [350, 55] width 239 height 22
click at [270, 56] on div "3.1萬" at bounding box center [262, 55] width 21 height 16
click at [349, 371] on div "[URL][DOMAIN_NAME]" at bounding box center [306, 376] width 85 height 11
click at [349, 376] on div "[URL][DOMAIN_NAME]" at bounding box center [306, 376] width 85 height 11
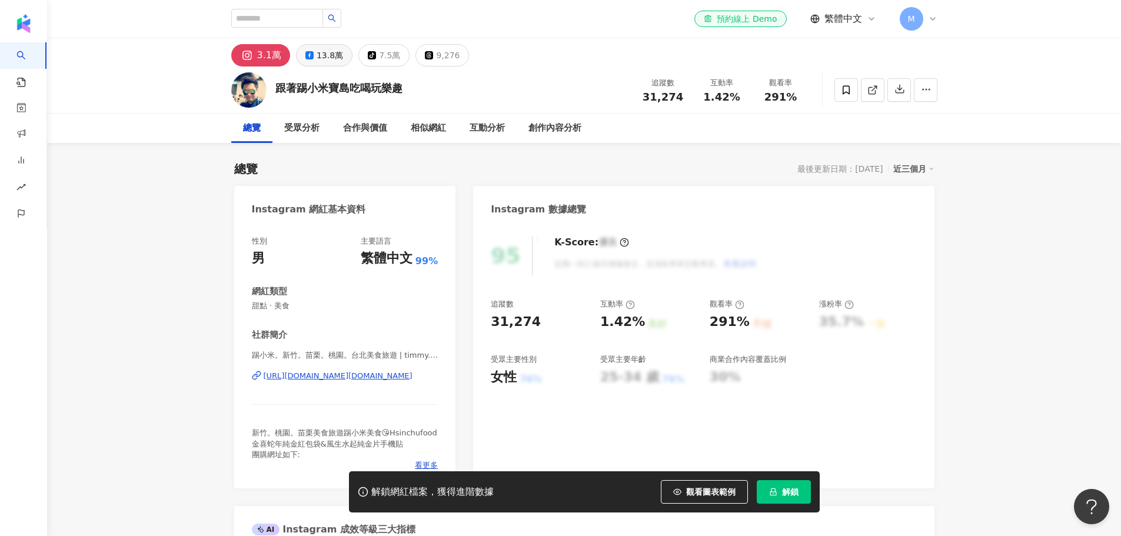
click at [306, 61] on button "13.8萬" at bounding box center [324, 55] width 57 height 22
click at [320, 59] on div "13.8萬" at bounding box center [330, 55] width 26 height 16
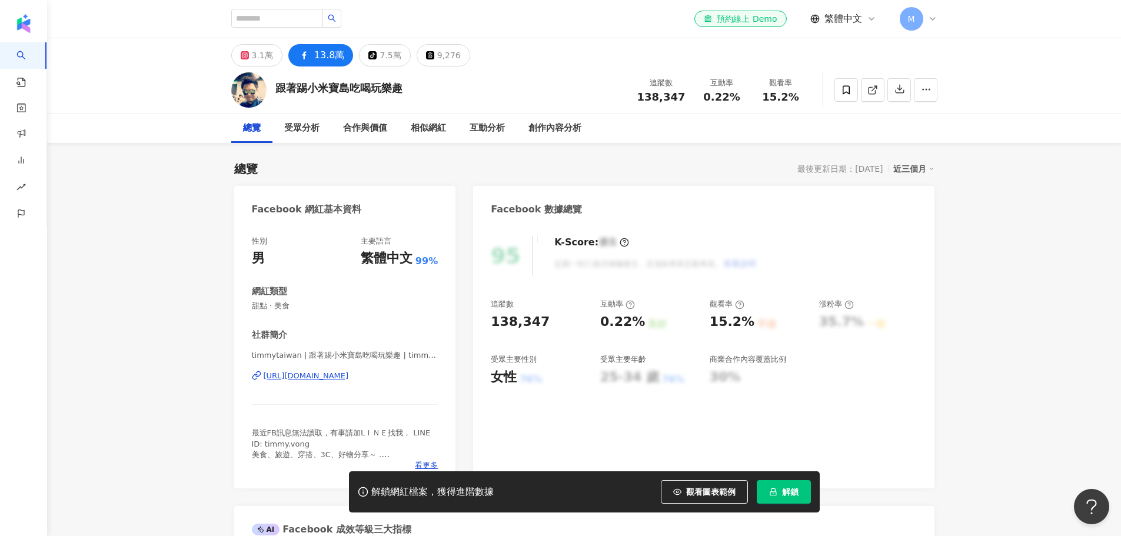
drag, startPoint x: 327, startPoint y: 371, endPoint x: 318, endPoint y: 380, distance: 11.7
click at [326, 371] on div "[URL][DOMAIN_NAME]" at bounding box center [306, 376] width 85 height 11
